Goal: Communication & Community: Participate in discussion

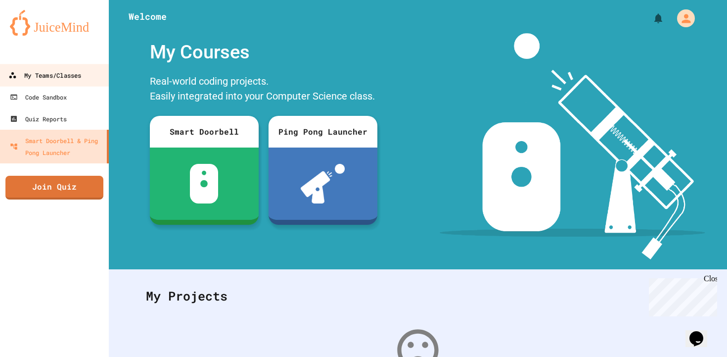
click at [36, 81] on div "My Teams/Classes" at bounding box center [44, 75] width 73 height 12
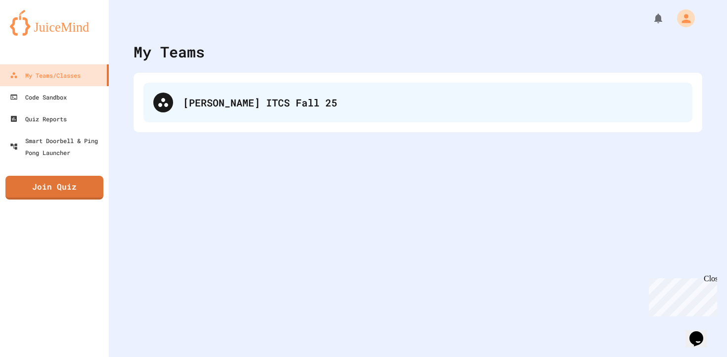
click at [221, 113] on div "[PERSON_NAME] ITCS Fall 25" at bounding box center [417, 103] width 549 height 40
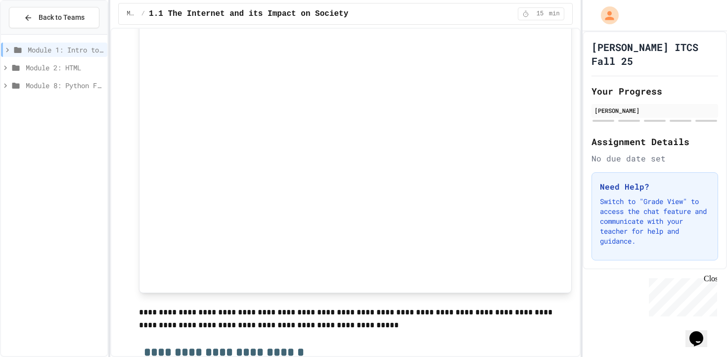
scroll to position [873, 0]
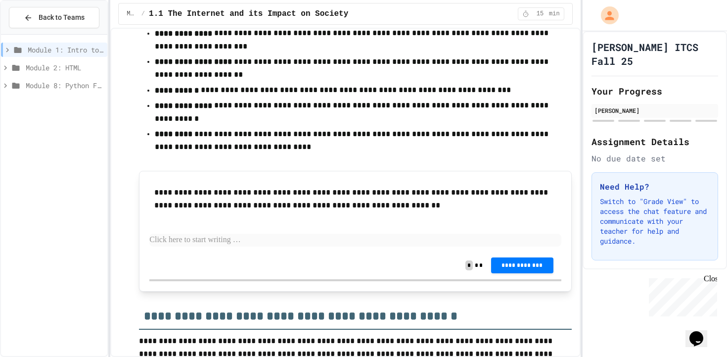
click at [272, 235] on div "**********" at bounding box center [355, 216] width 412 height 70
click at [272, 234] on p at bounding box center [355, 240] width 412 height 13
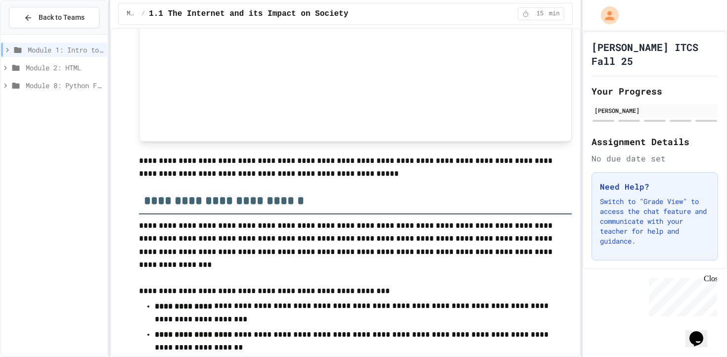
scroll to position [0, 0]
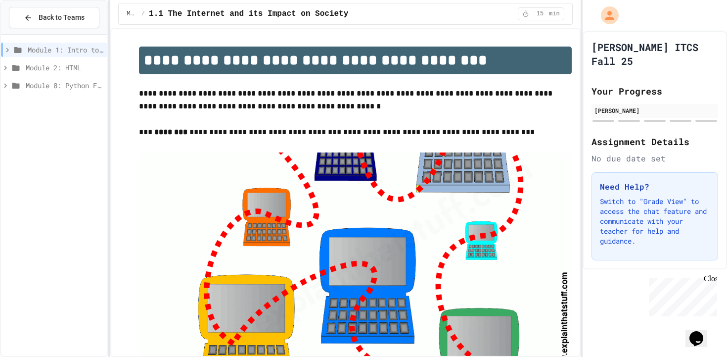
click at [537, 14] on span "15" at bounding box center [540, 14] width 16 height 8
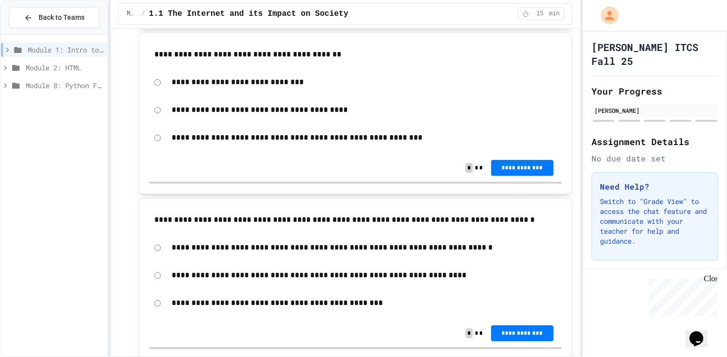
scroll to position [1929, 0]
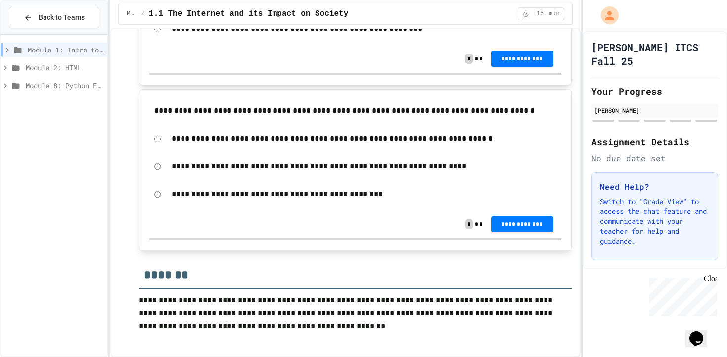
click at [713, 282] on div "Close" at bounding box center [710, 280] width 12 height 12
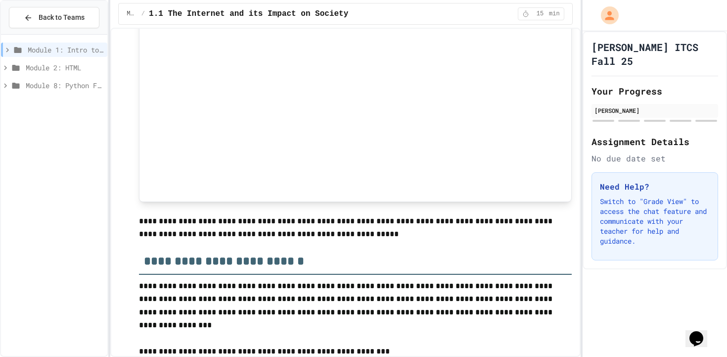
scroll to position [0, 0]
